Goal: Information Seeking & Learning: Find specific page/section

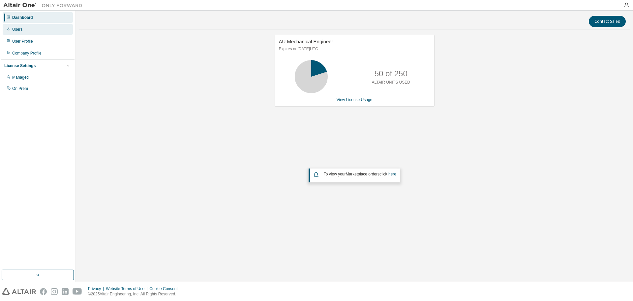
click at [19, 31] on div "Users" at bounding box center [17, 29] width 10 height 5
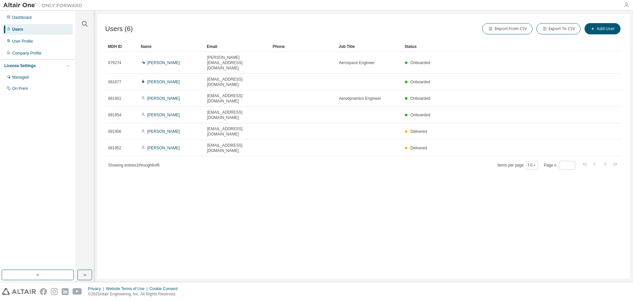
click at [626, 5] on icon "button" at bounding box center [626, 4] width 5 height 5
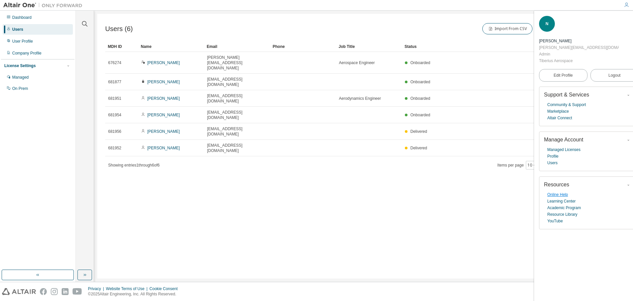
click at [562, 191] on link "Online Help" at bounding box center [558, 194] width 21 height 7
